Goal: Information Seeking & Learning: Check status

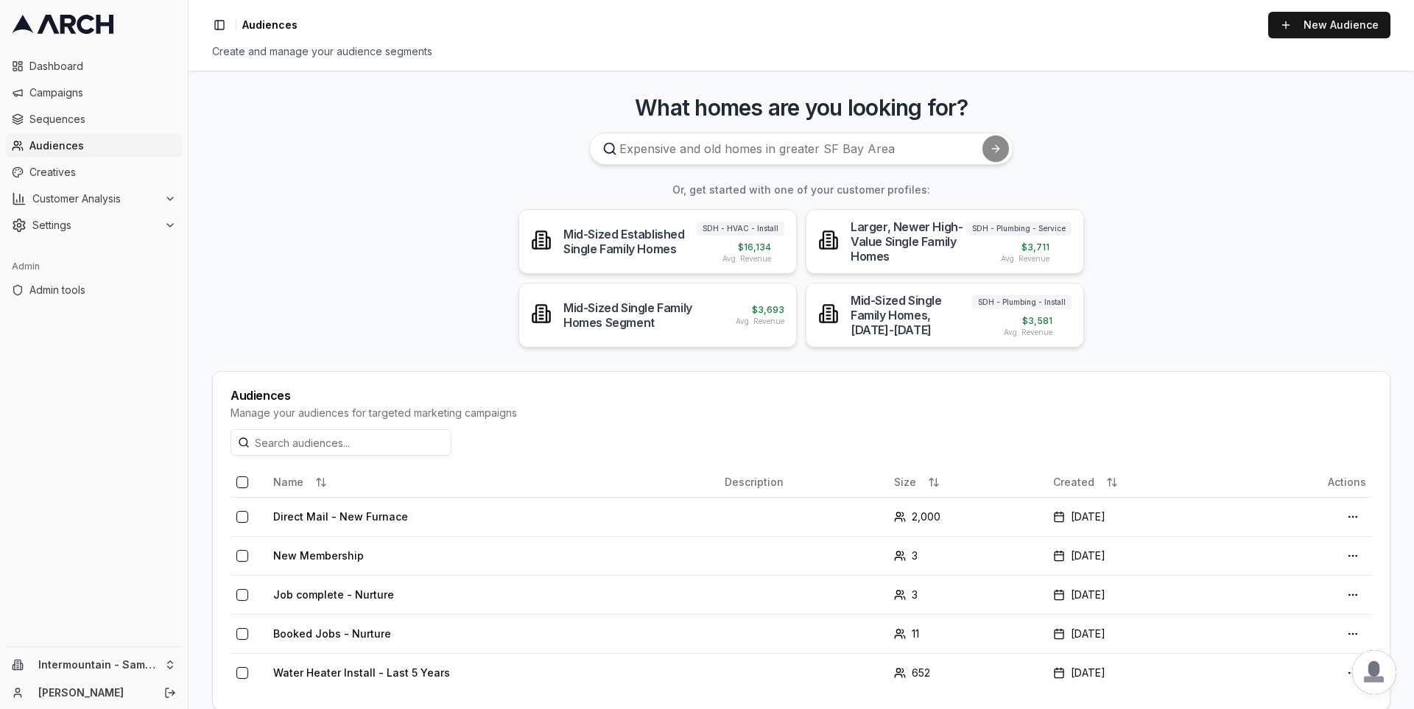
scroll to position [21, 0]
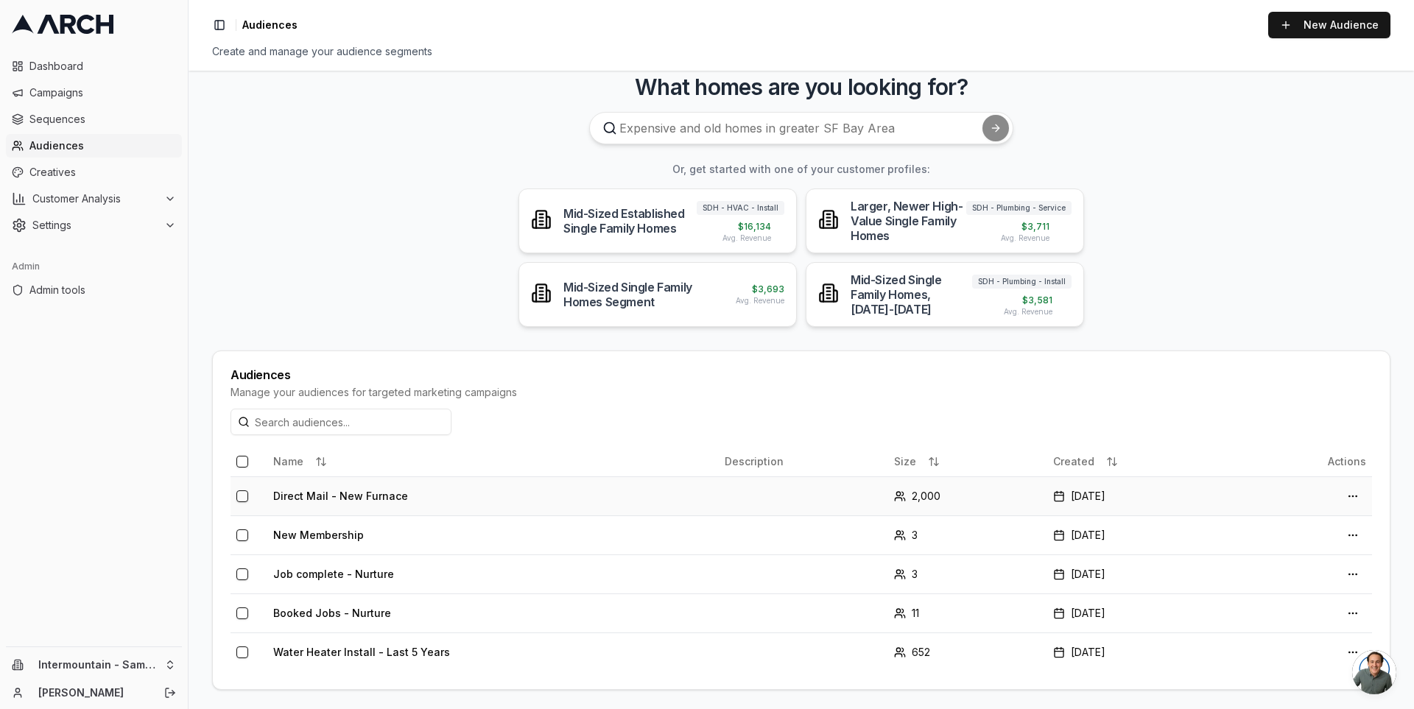
click at [366, 495] on td "Direct Mail - New Furnace" at bounding box center [492, 495] width 451 height 39
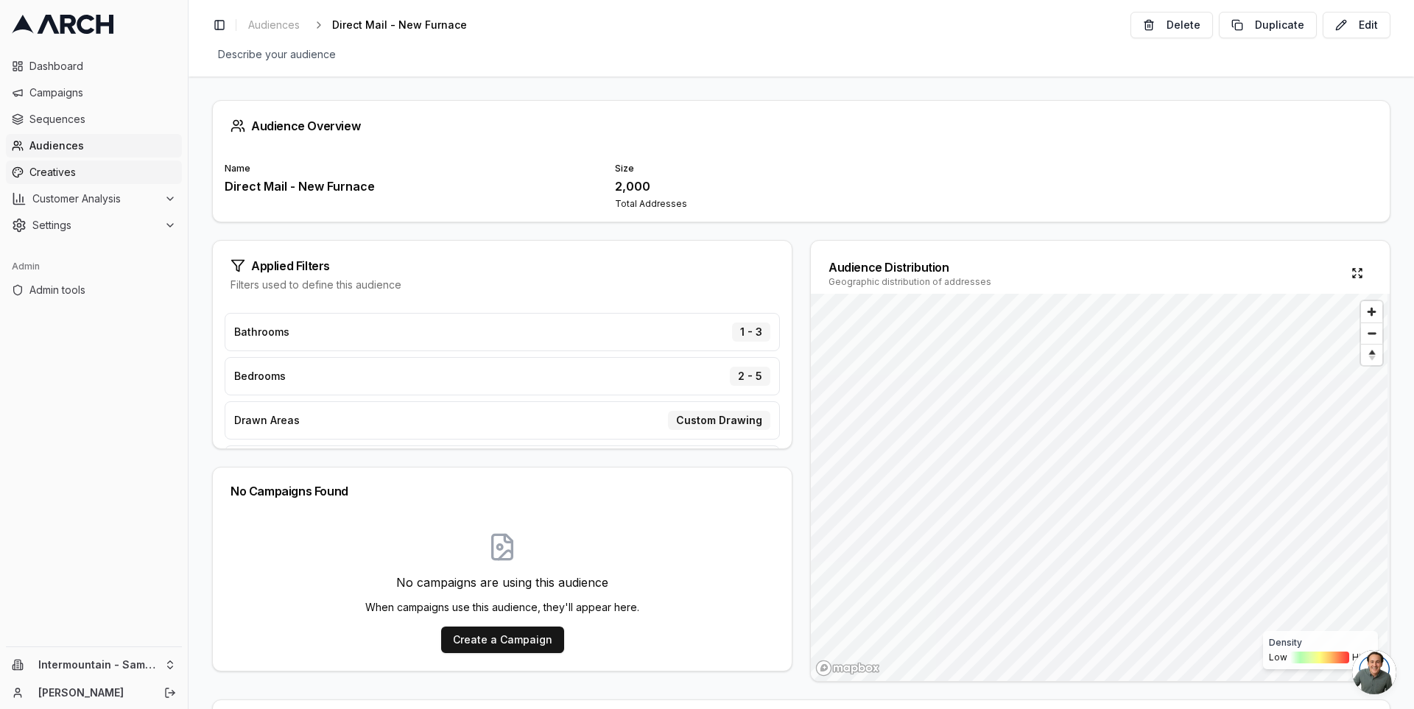
click at [113, 173] on span "Creatives" at bounding box center [102, 172] width 147 height 15
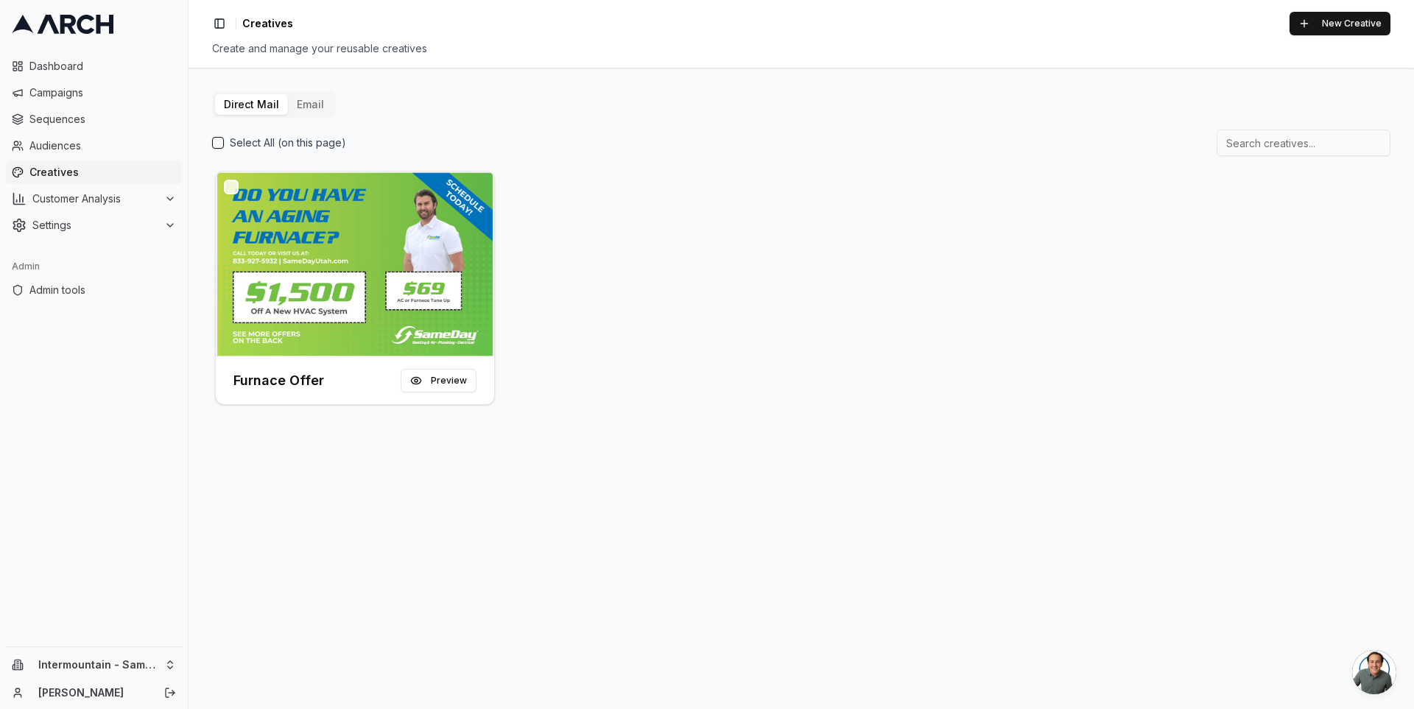
click at [192, 217] on div "Direct Mail Email Select All (on this page) Furnace Offer Preview" at bounding box center [801, 388] width 1225 height 641
click at [88, 114] on span "Sequences" at bounding box center [102, 119] width 147 height 15
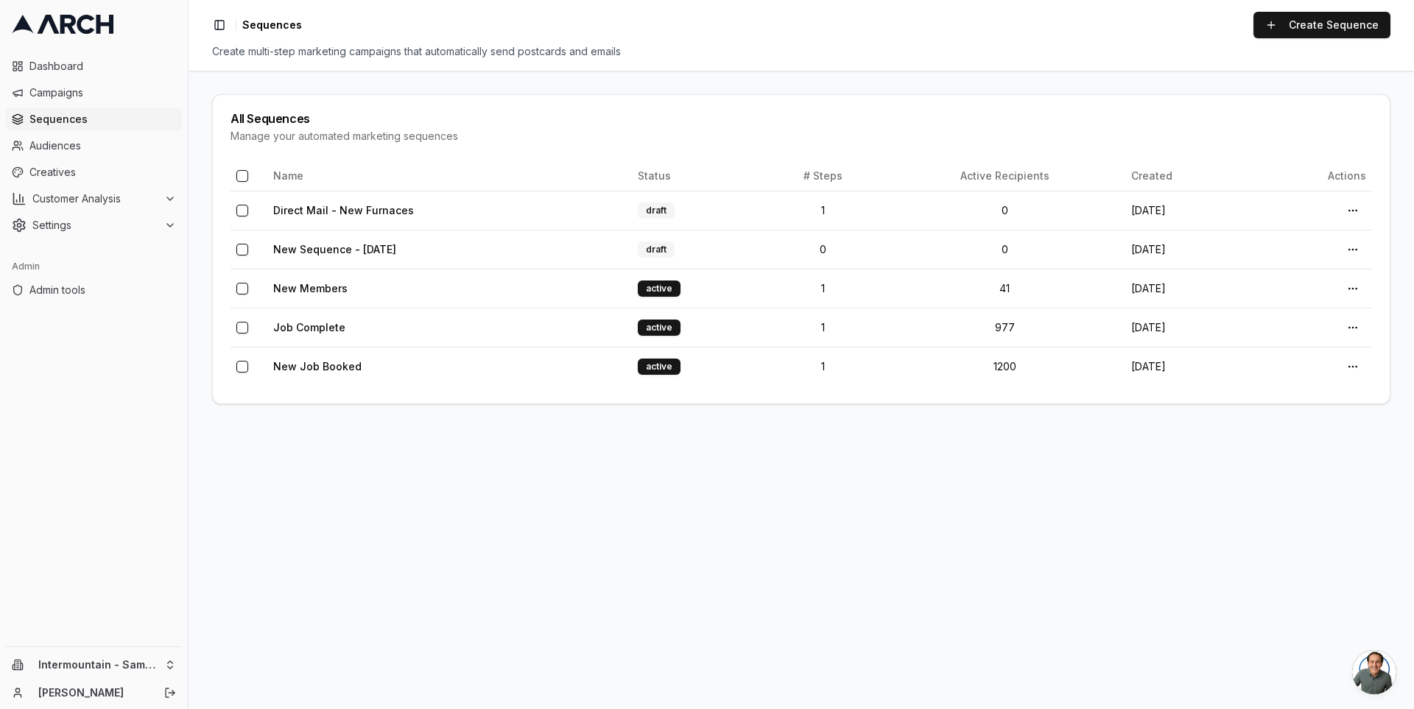
click at [397, 73] on main "All Sequences Manage your automated marketing sequences Name Status # Steps Act…" at bounding box center [801, 390] width 1225 height 639
click at [385, 77] on main "All Sequences Manage your automated marketing sequences Name Status # Steps Act…" at bounding box center [801, 390] width 1225 height 639
click at [347, 208] on link "Direct Mail - New Furnaces" at bounding box center [343, 210] width 141 height 13
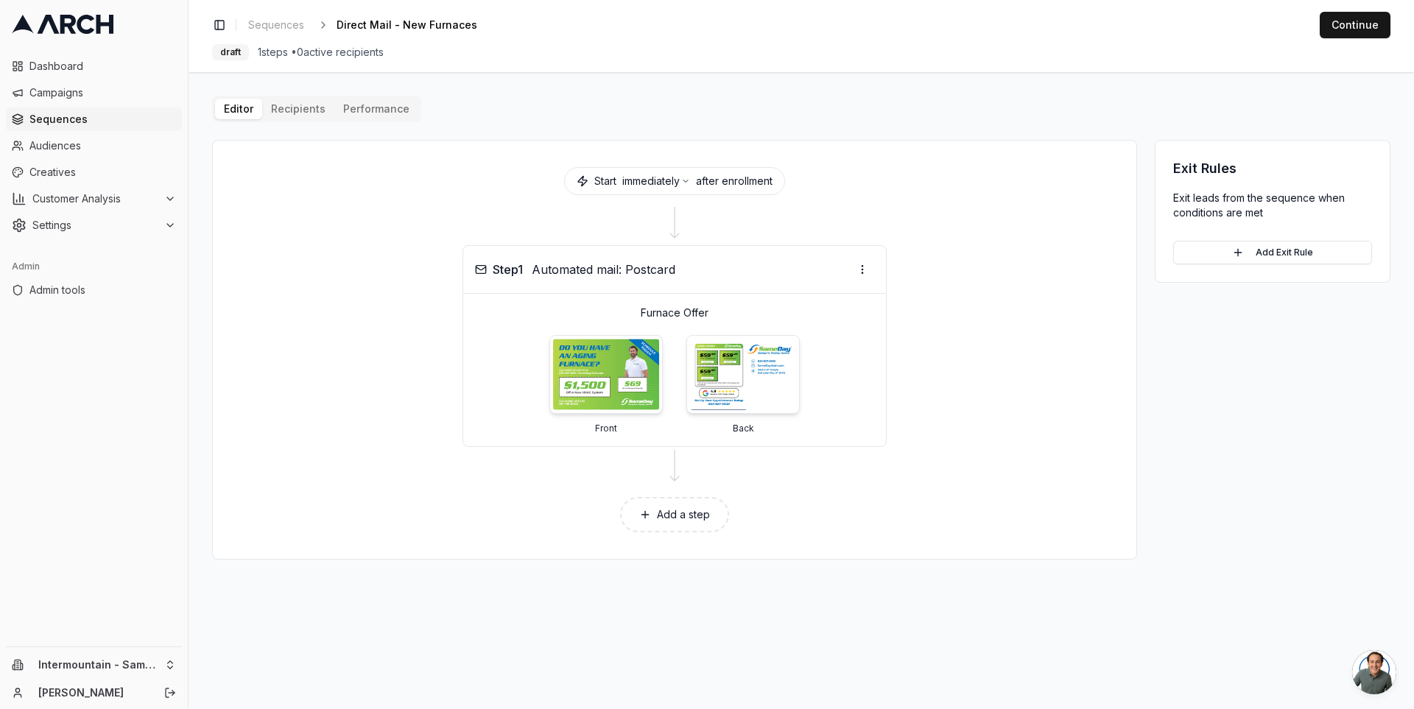
click at [486, 102] on div "Editor Recipients Performance Start immediately after enrollment Step 1 Automat…" at bounding box center [801, 328] width 1178 height 464
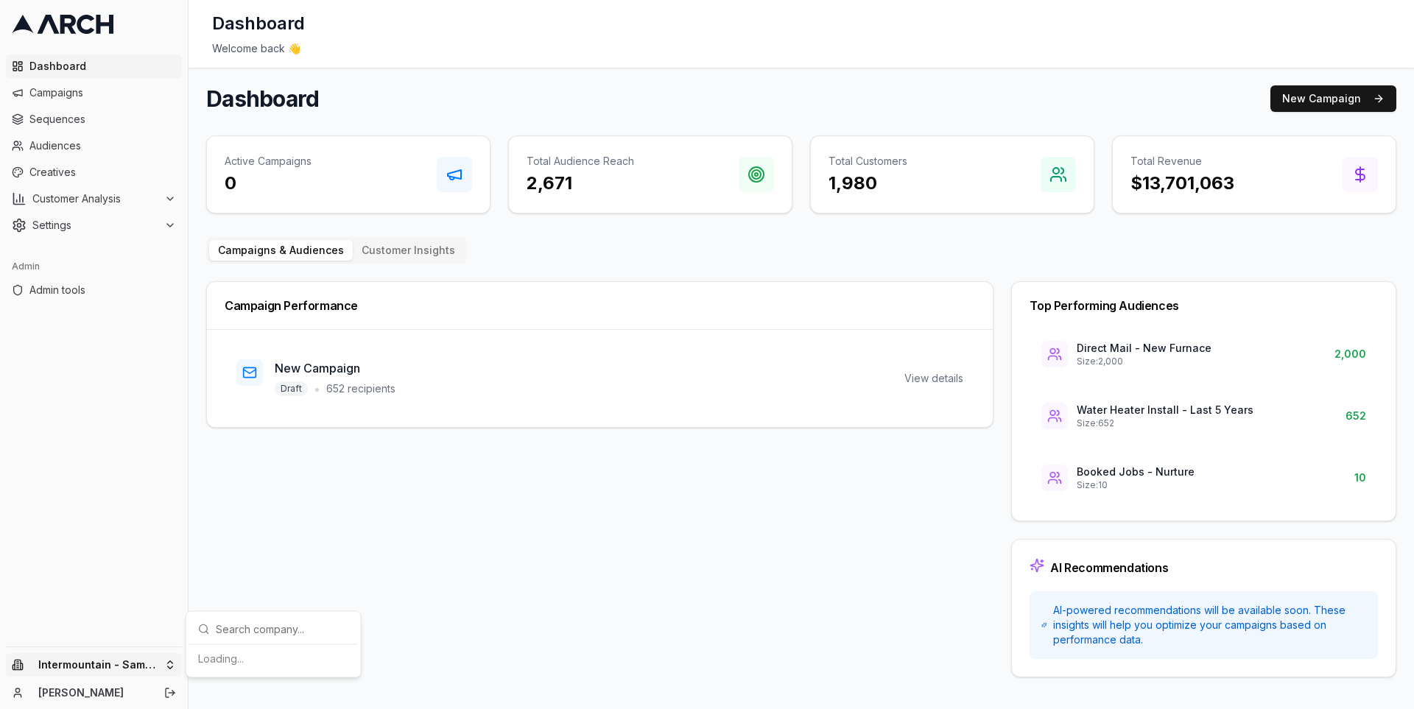
click at [158, 660] on html "Dashboard Campaigns Sequences Audiences Creatives Customer Analysis Settings Ad…" at bounding box center [707, 354] width 1414 height 709
click at [241, 423] on input "text" at bounding box center [282, 437] width 133 height 29
type input "irbis"
click at [278, 651] on div "IRBIS HVAC" at bounding box center [273, 659] width 163 height 24
